Goal: Find specific page/section: Find specific page/section

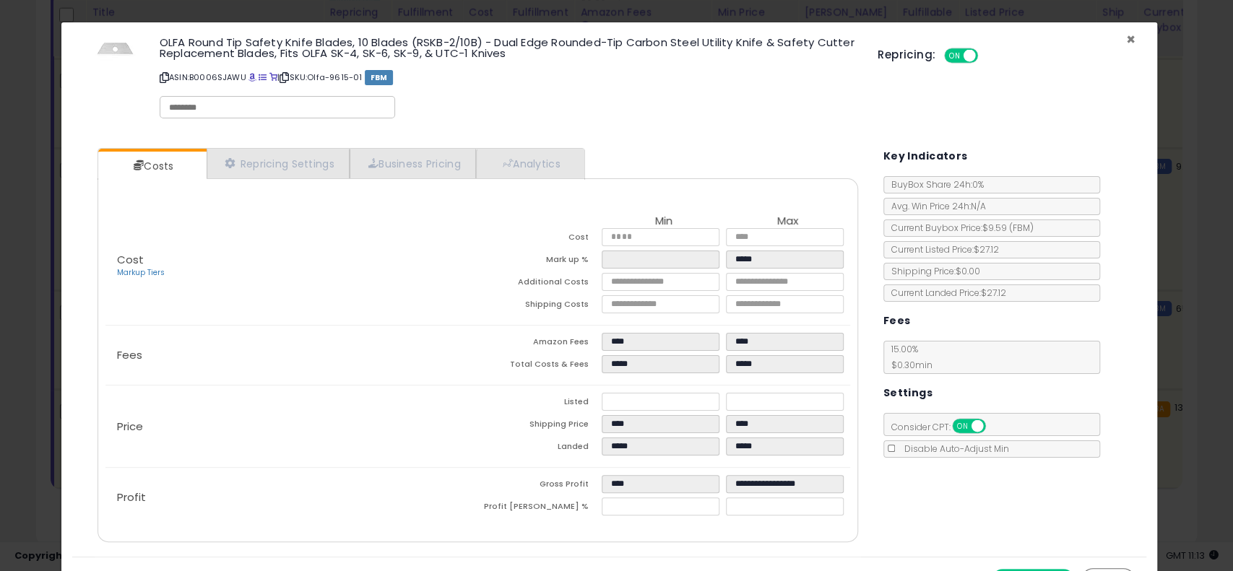
click at [1126, 38] on span "×" at bounding box center [1130, 39] width 9 height 21
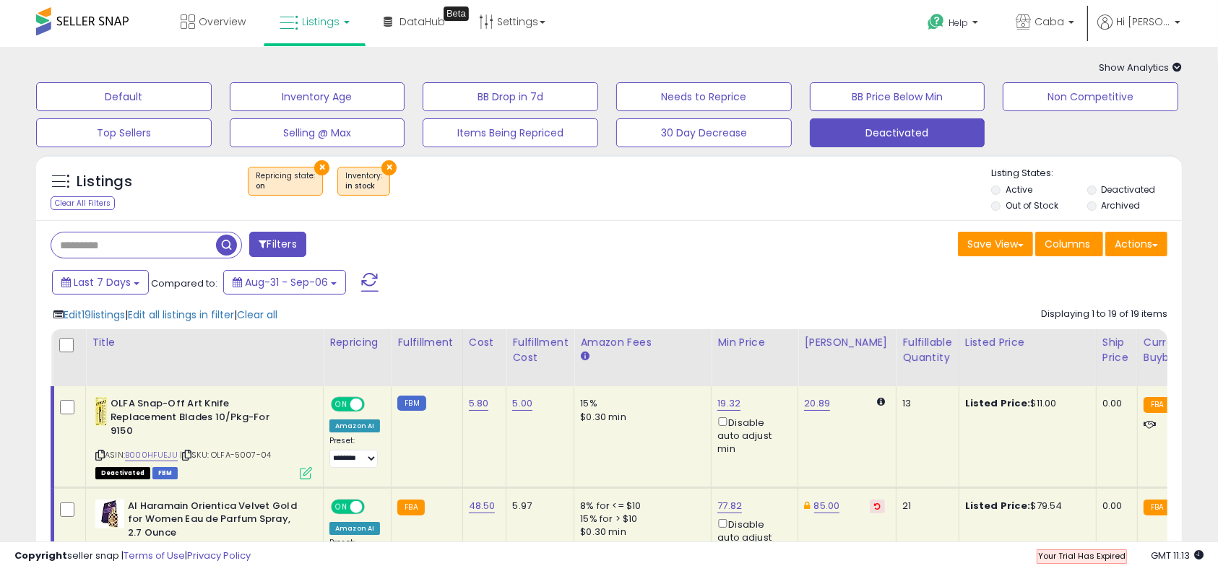
click at [61, 17] on span at bounding box center [82, 21] width 92 height 28
click at [228, 25] on span "Overview" at bounding box center [222, 21] width 47 height 14
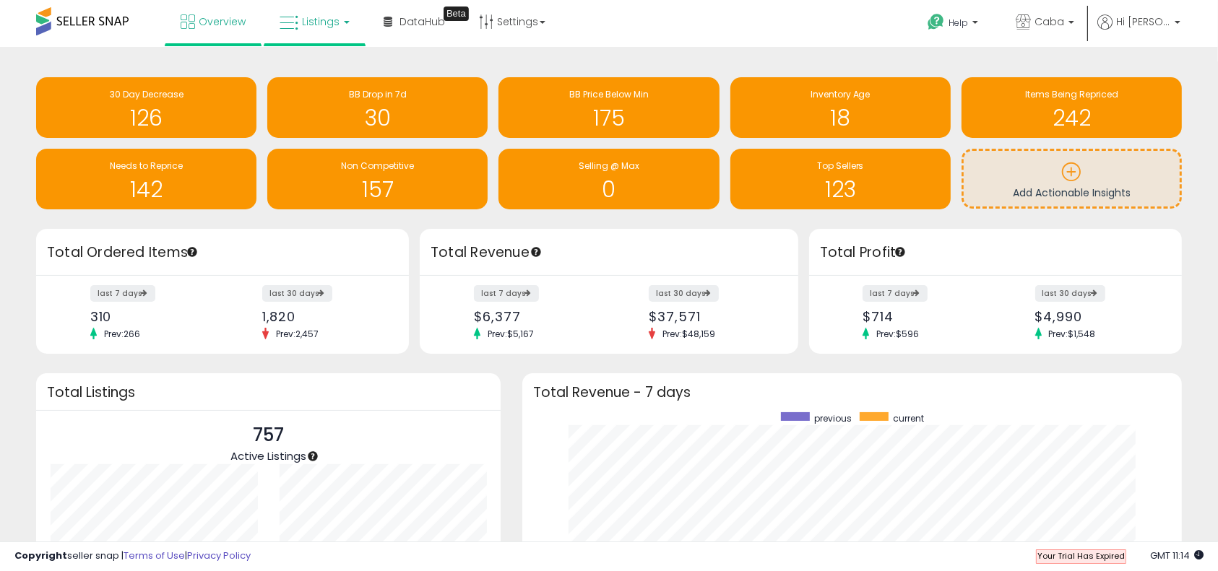
click at [332, 33] on link "Listings" at bounding box center [315, 21] width 92 height 43
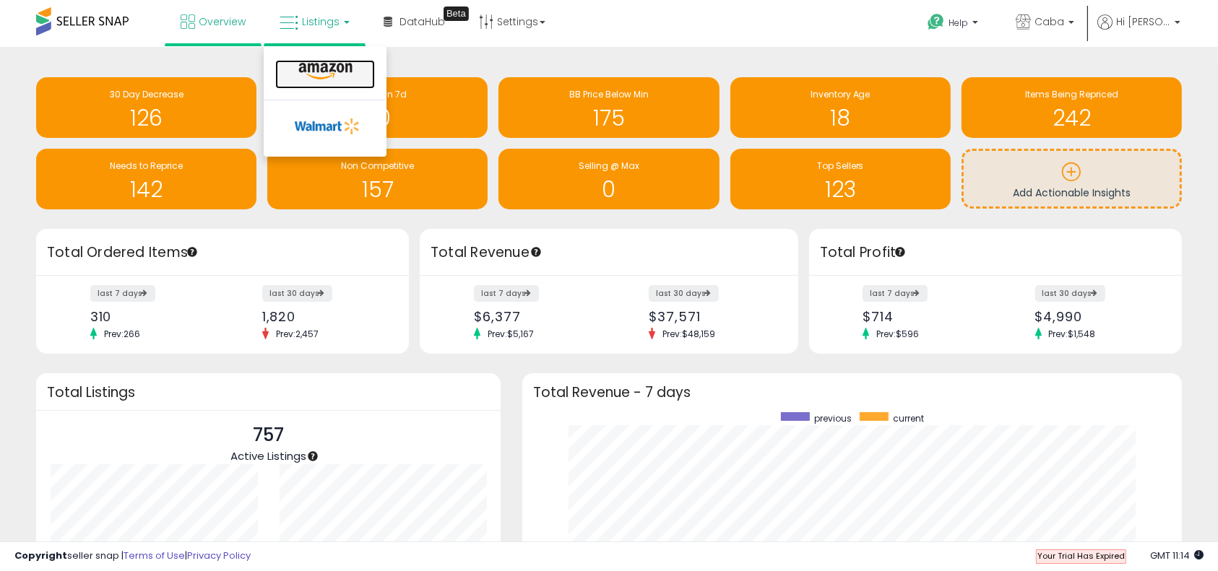
click at [303, 72] on icon at bounding box center [325, 71] width 63 height 19
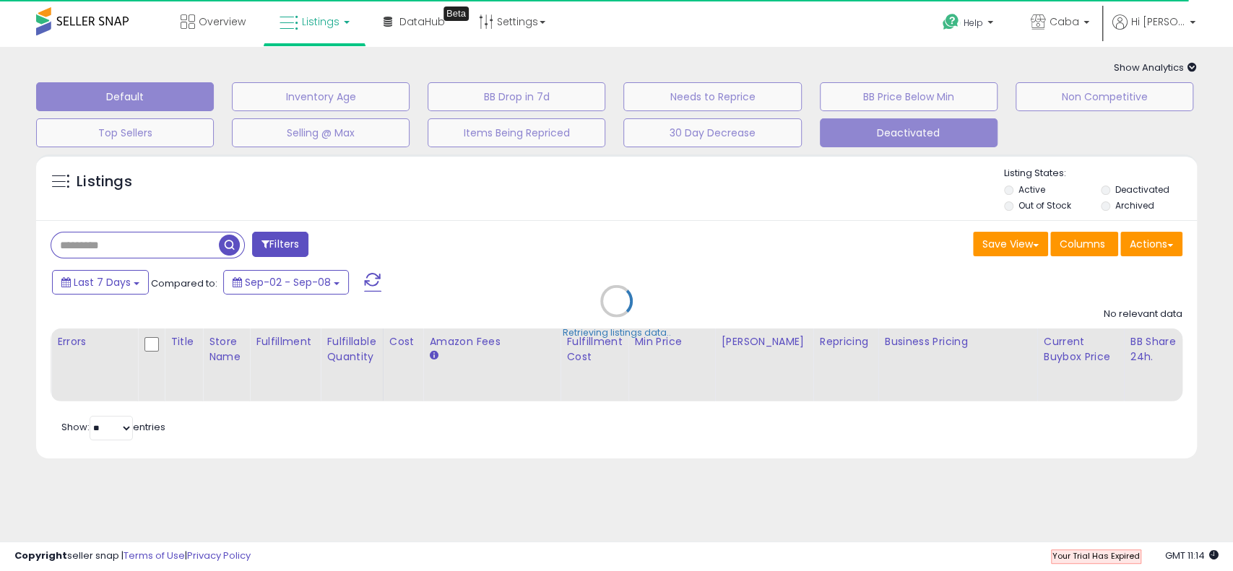
click at [886, 130] on button "Deactivated" at bounding box center [909, 132] width 178 height 29
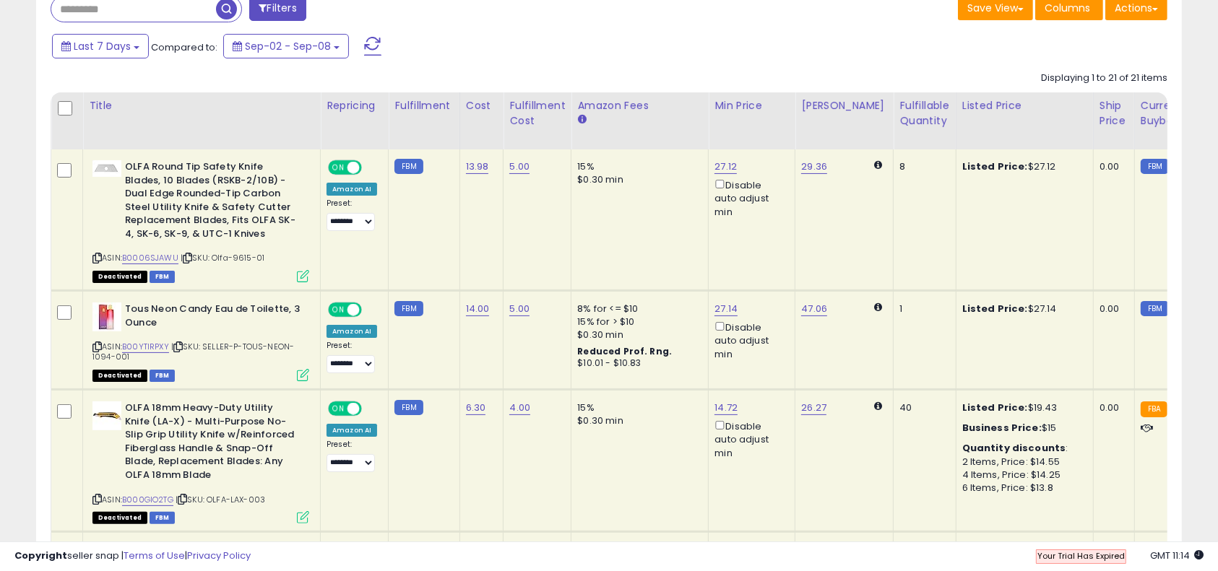
scroll to position [246, 0]
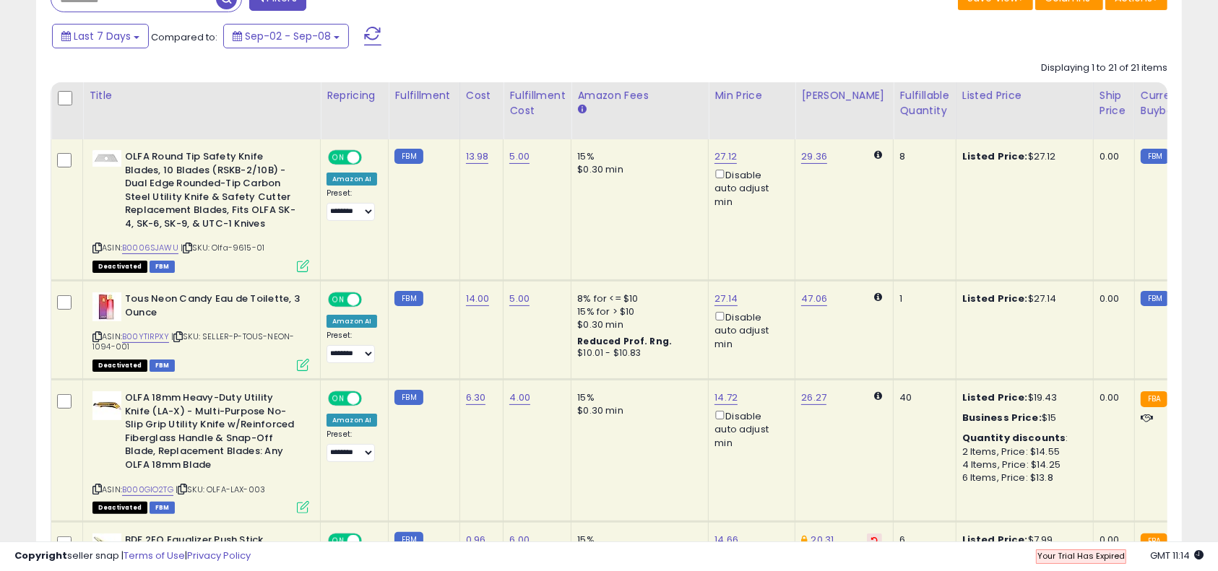
click at [769, 25] on div "Last 7 Days Compared to: Sep-02 - Sep-08" at bounding box center [467, 38] width 838 height 33
